Goal: Use online tool/utility: Utilize a website feature to perform a specific function

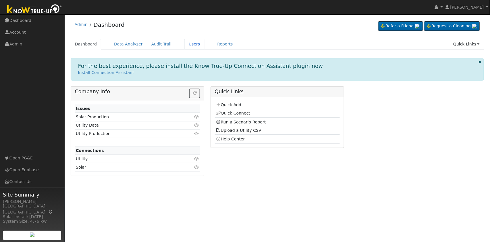
click at [184, 44] on link "Users" at bounding box center [194, 44] width 20 height 11
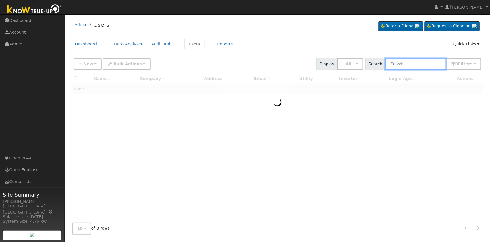
click at [418, 61] on input "text" at bounding box center [415, 64] width 61 height 12
paste input "[PERSON_NAME]"
type input "[PERSON_NAME]"
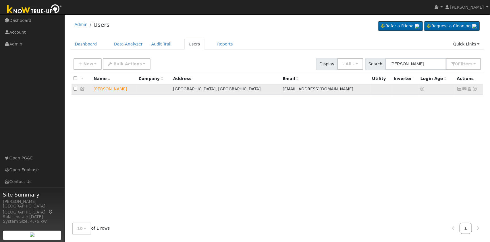
click at [475, 90] on icon at bounding box center [474, 89] width 5 height 4
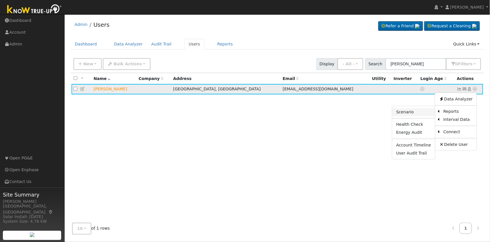
click at [417, 113] on link "Scenario" at bounding box center [413, 112] width 43 height 8
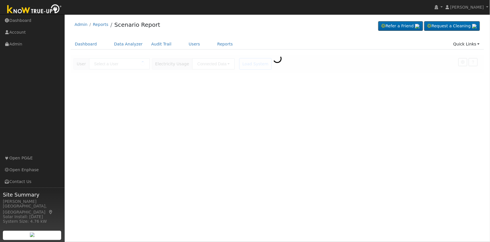
type input "[PERSON_NAME]"
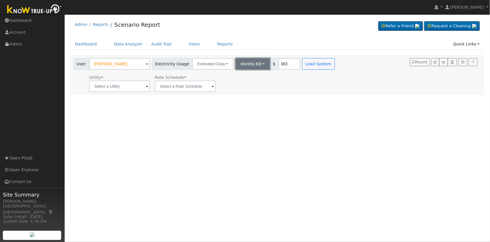
click at [250, 65] on button "Monthly Bill" at bounding box center [253, 63] width 34 height 11
click at [249, 75] on link "Annual Consumption" at bounding box center [244, 77] width 50 height 8
type input "15000"
click at [288, 118] on div "User Profile First name Last name Email Email Notifications No Emails No Emails…" at bounding box center [277, 127] width 425 height 227
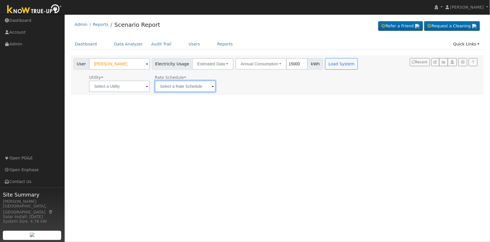
click at [207, 88] on input "text" at bounding box center [185, 85] width 61 height 11
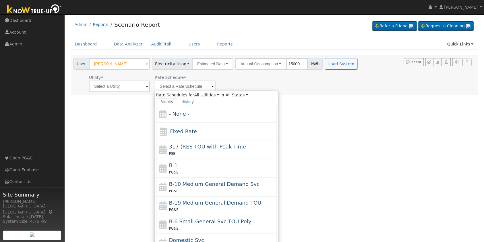
click at [315, 140] on div "User Profile First name Last name Email Email Notifications No Emails No Emails…" at bounding box center [275, 127] width 420 height 227
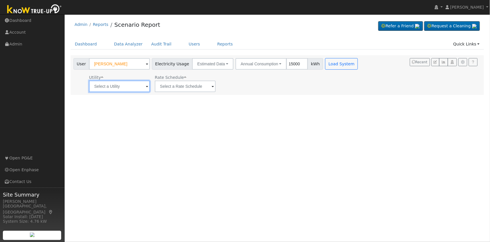
click at [144, 85] on input "text" at bounding box center [119, 85] width 61 height 11
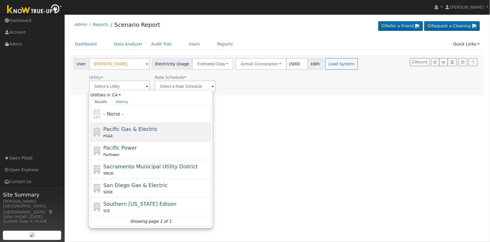
click at [128, 136] on div "PG&E" at bounding box center [156, 136] width 107 height 6
type input "Pacific Gas & Electric"
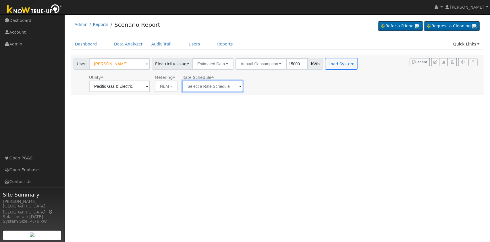
click at [214, 85] on input "text" at bounding box center [212, 85] width 61 height 11
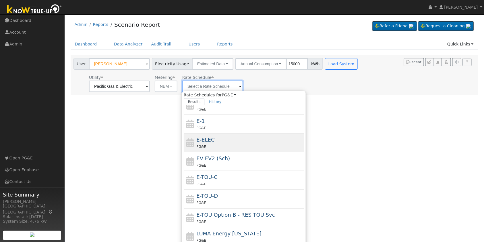
scroll to position [104, 0]
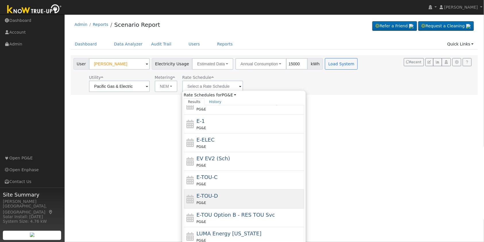
click at [218, 196] on div "E-TOU-D PG&E" at bounding box center [250, 199] width 107 height 14
type input "E-TOU-D"
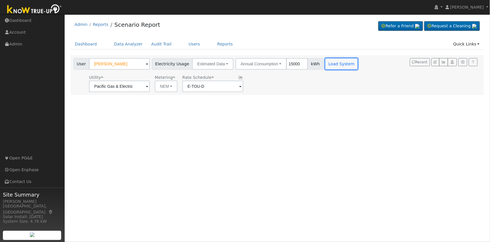
click at [338, 60] on button "Load System" at bounding box center [341, 63] width 33 height 11
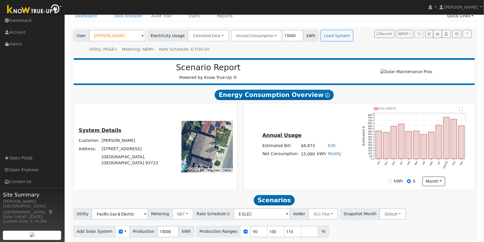
scroll to position [50, 0]
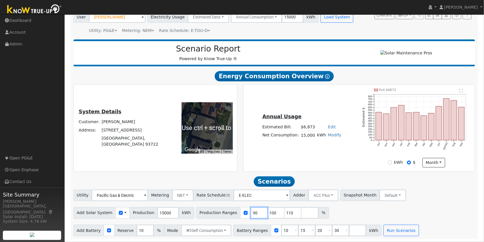
click at [251, 211] on input "90" at bounding box center [259, 212] width 17 height 11
type input "100"
type input "110"
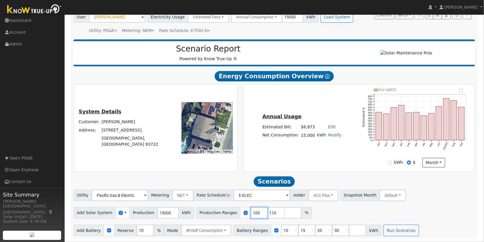
click at [251, 211] on input "100" at bounding box center [259, 212] width 17 height 11
type input "110"
click at [251, 211] on input "110" at bounding box center [259, 212] width 17 height 11
click at [251, 211] on input "number" at bounding box center [259, 212] width 17 height 11
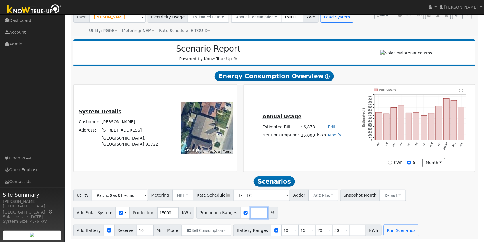
click at [251, 211] on input "number" at bounding box center [259, 212] width 17 height 11
type input "107.29"
click at [137, 231] on input "10" at bounding box center [145, 229] width 17 height 11
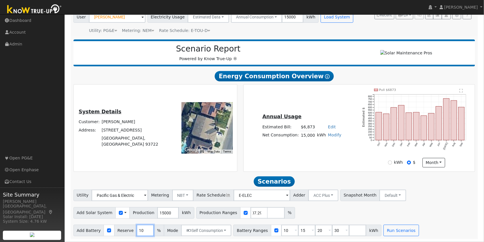
scroll to position [0, 0]
click at [137, 231] on input "10" at bounding box center [145, 229] width 17 height 11
type input "20"
click at [305, 212] on div "Add Solar System Use CSV Data Production 15000 kWh Production Ranges 107.29 %" at bounding box center [274, 211] width 404 height 13
click at [281, 232] on input "10" at bounding box center [289, 229] width 17 height 11
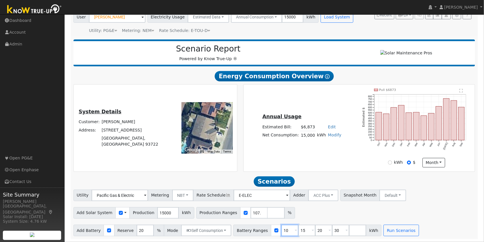
click at [281, 232] on input "10" at bounding box center [289, 229] width 17 height 11
type input "15"
type input "20"
type input "30"
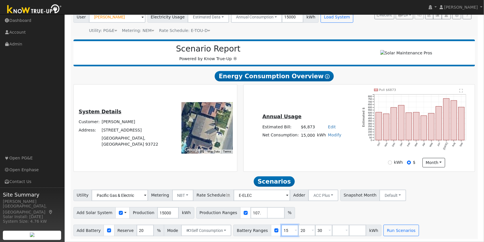
click at [281, 232] on input "15" at bounding box center [289, 229] width 17 height 11
type input "20"
type input "30"
click at [281, 232] on input "20" at bounding box center [289, 229] width 17 height 11
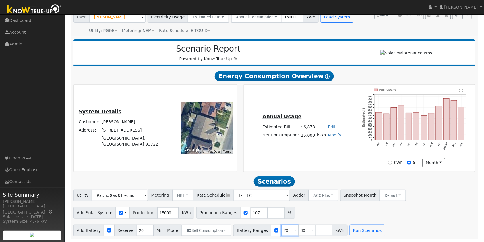
type input "30"
click at [281, 232] on input "number" at bounding box center [289, 229] width 17 height 11
type input "27"
click at [437, 218] on div "Add Solar System Use CSV Data Production 15000 kWh Production Ranges 107.29 %" at bounding box center [274, 211] width 404 height 13
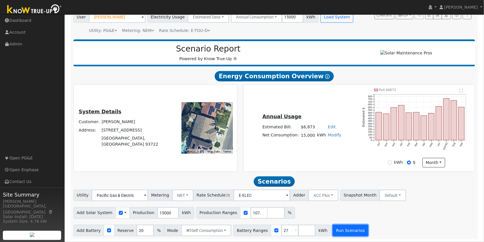
click at [349, 229] on button "Run Scenarios" at bounding box center [350, 229] width 35 height 11
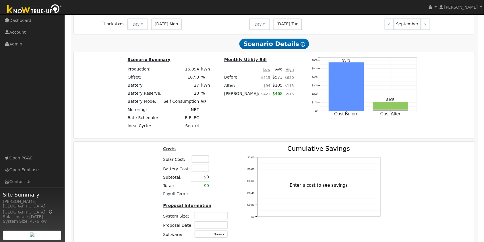
scroll to position [400, 0]
click at [195, 160] on input "text" at bounding box center [200, 158] width 17 height 7
type input "$38,000"
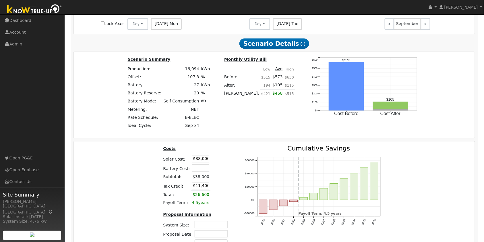
click at [98, 162] on div "Costs Solar Cost: $38,000 Battery Cost: Subtotal: $38,000 Tax Credit: $11,400 T…" at bounding box center [275, 198] width 406 height 106
click at [196, 189] on input "$11,400" at bounding box center [200, 185] width 17 height 7
type input "$0"
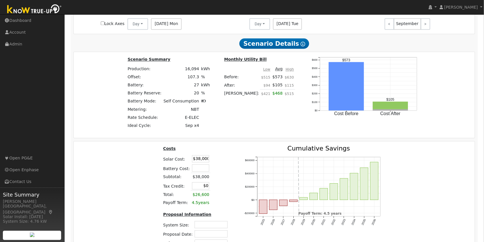
click at [157, 181] on div "Costs Solar Cost: $38,000 Battery Cost: Subtotal: $38,000 Tax Credit: $0 Total:…" at bounding box center [275, 198] width 406 height 106
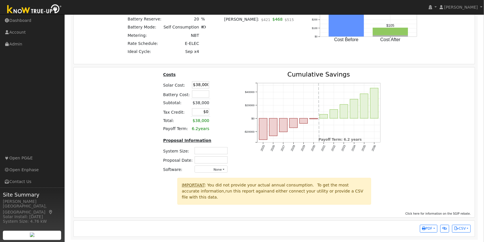
scroll to position [475, 0]
click at [213, 153] on input "text" at bounding box center [211, 149] width 33 height 7
type input "12.30"
click at [213, 160] on td at bounding box center [211, 159] width 35 height 9
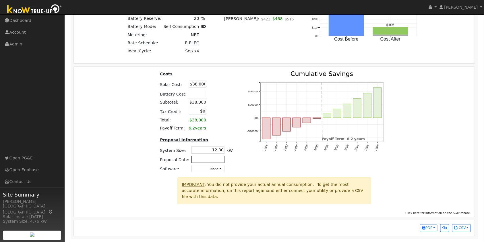
click at [212, 162] on input "text" at bounding box center [208, 158] width 33 height 7
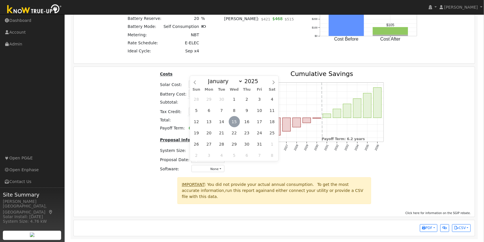
click at [231, 121] on span "15" at bounding box center [234, 121] width 11 height 11
type input "[DATE]"
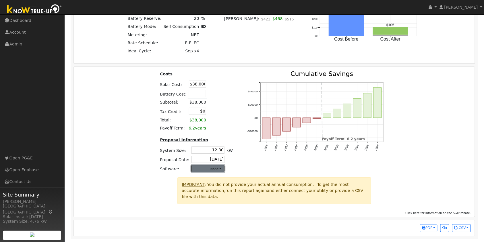
click at [209, 172] on button "None" at bounding box center [208, 168] width 33 height 7
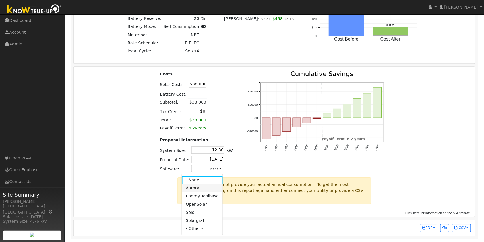
click at [200, 191] on link "Aurora" at bounding box center [202, 188] width 41 height 8
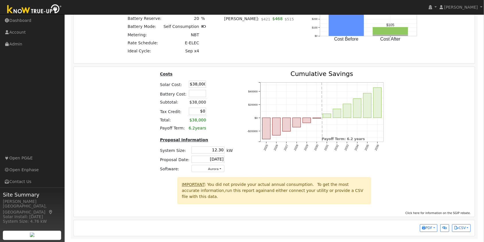
click at [464, 163] on div "Costs Solar Cost: $38,000 Battery Cost: Subtotal: $38,000 Tax Credit: $0 Total:…" at bounding box center [275, 124] width 406 height 106
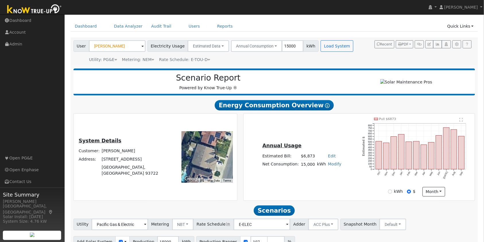
scroll to position [0, 0]
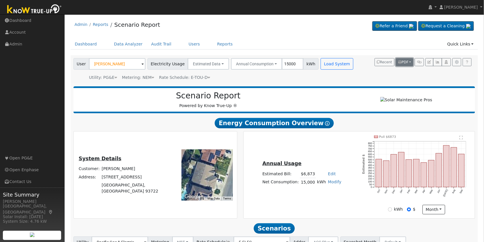
click at [407, 60] on span "PDF" at bounding box center [403, 62] width 10 height 4
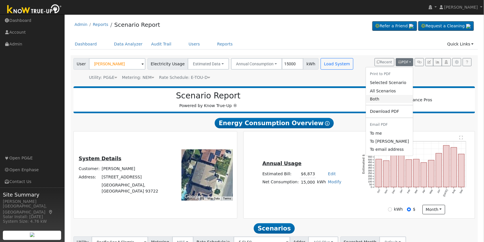
click at [383, 98] on link "Both" at bounding box center [389, 99] width 47 height 8
